Goal: Transaction & Acquisition: Purchase product/service

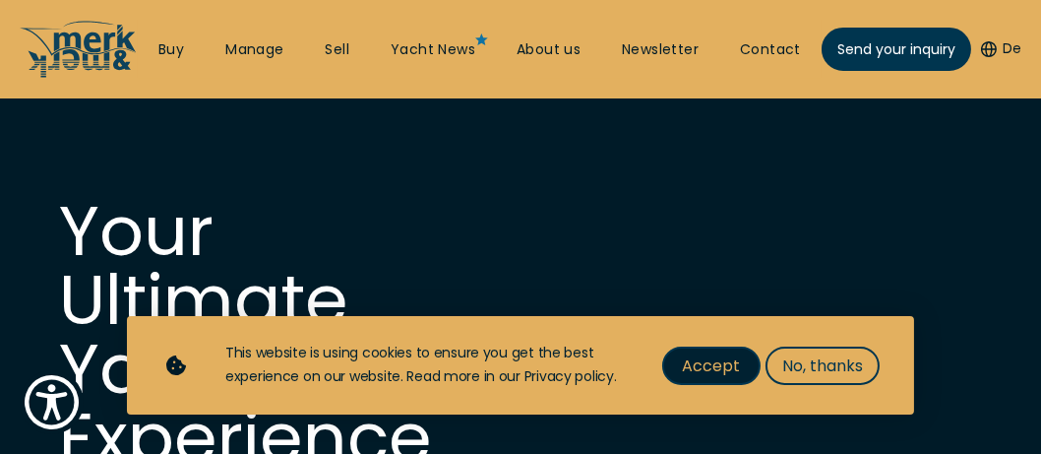
click at [732, 369] on span "Accept" at bounding box center [712, 365] width 58 height 25
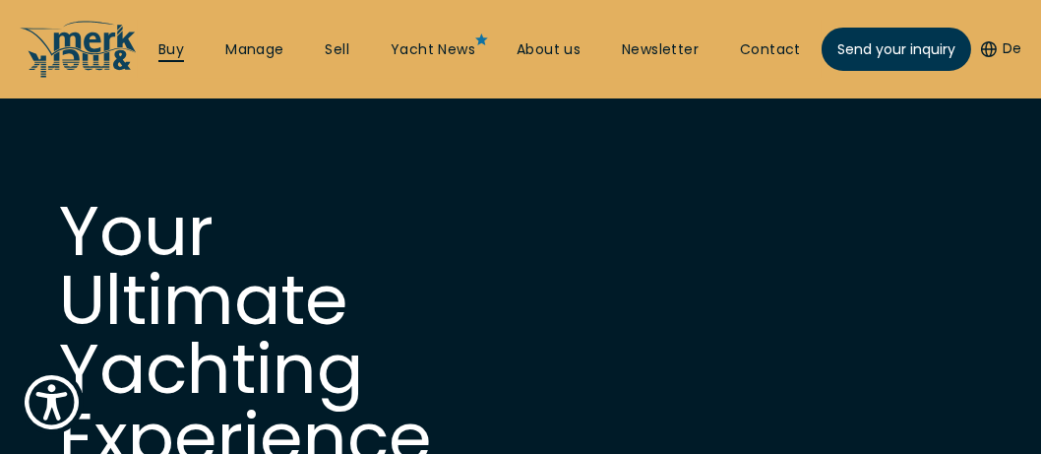
click at [164, 46] on link "Buy" at bounding box center [171, 50] width 26 height 20
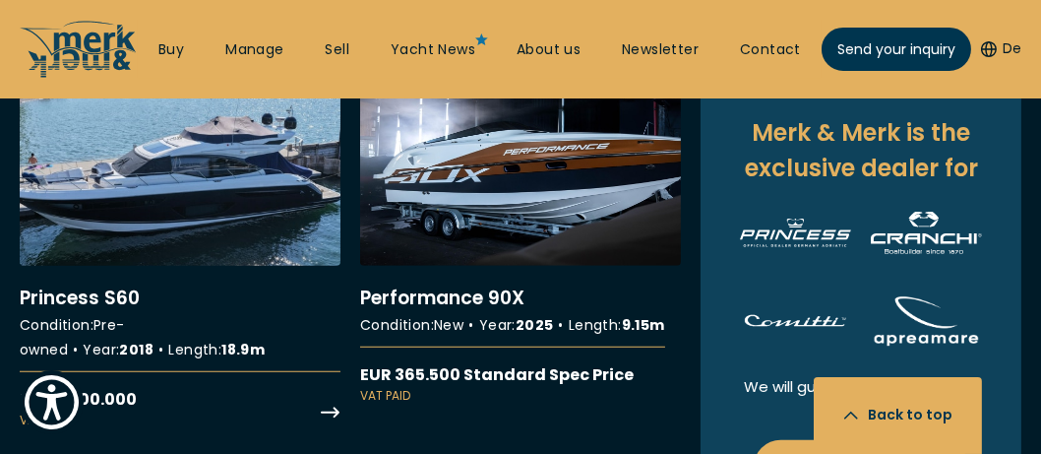
scroll to position [2263, 0]
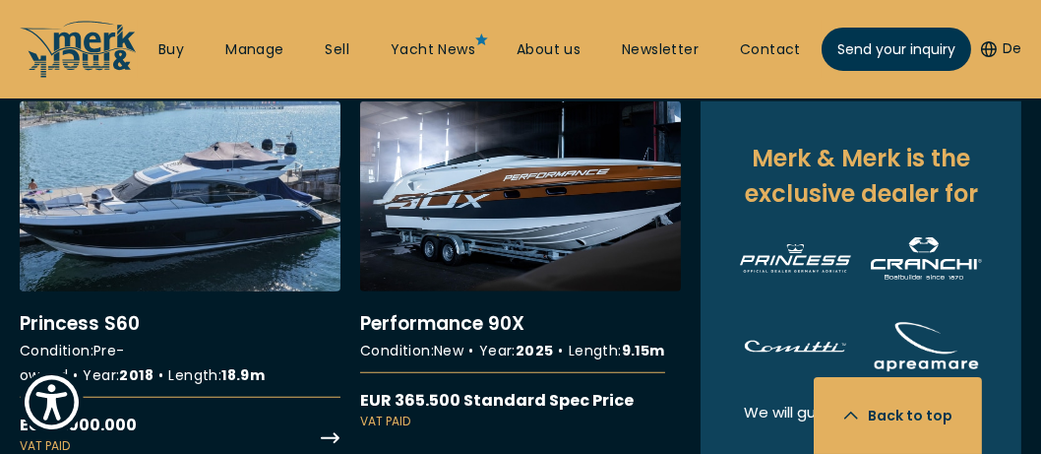
click at [240, 227] on link "More details about Princess S60" at bounding box center [180, 277] width 321 height 353
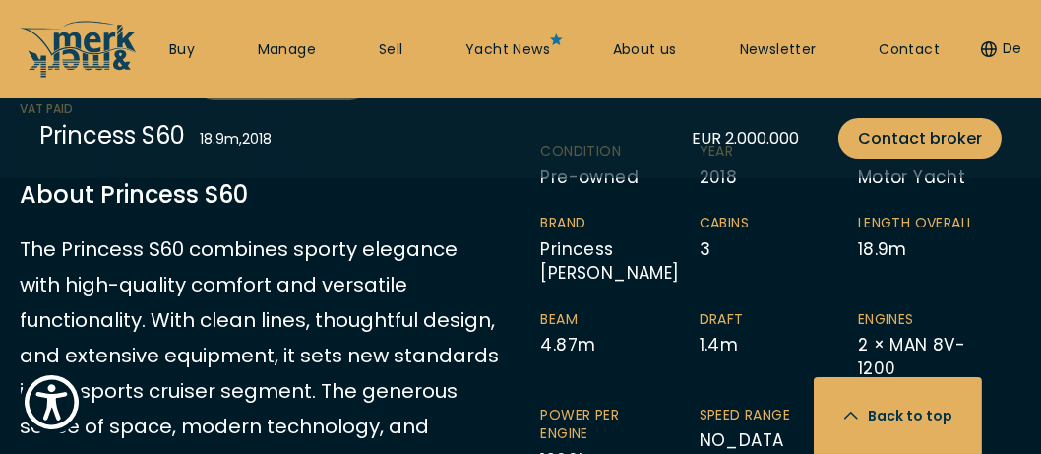
scroll to position [590, 0]
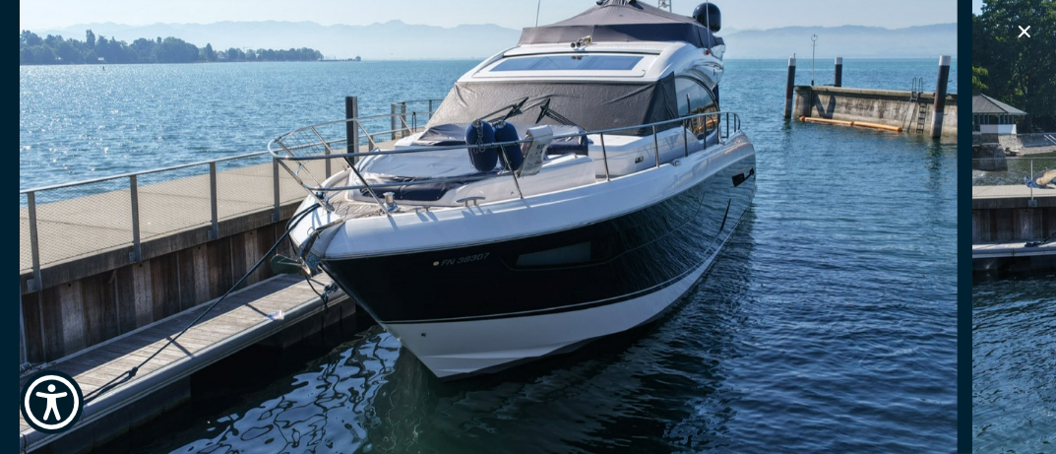
click at [1018, 33] on icon "button" at bounding box center [1024, 32] width 24 height 24
